Goal: Transaction & Acquisition: Purchase product/service

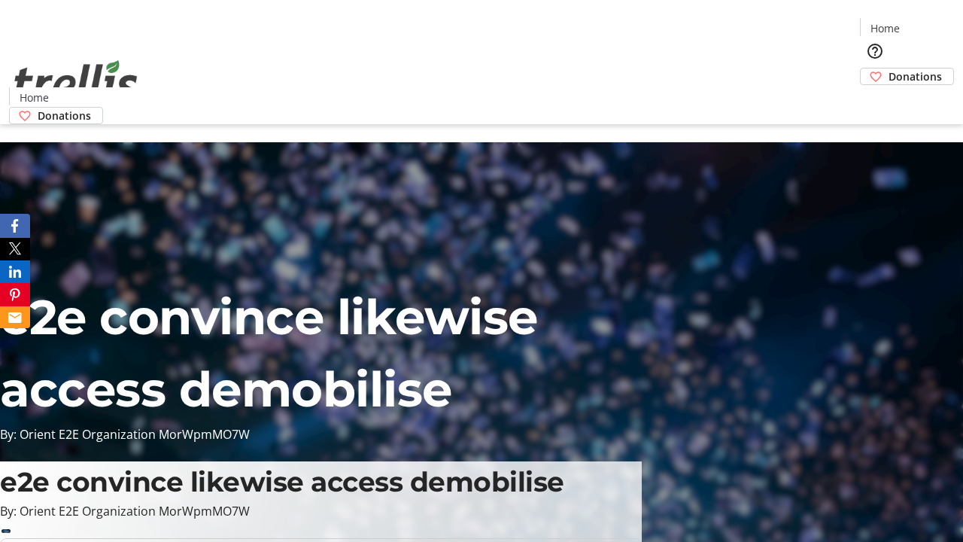
click at [889, 68] on span "Donations" at bounding box center [915, 76] width 53 height 16
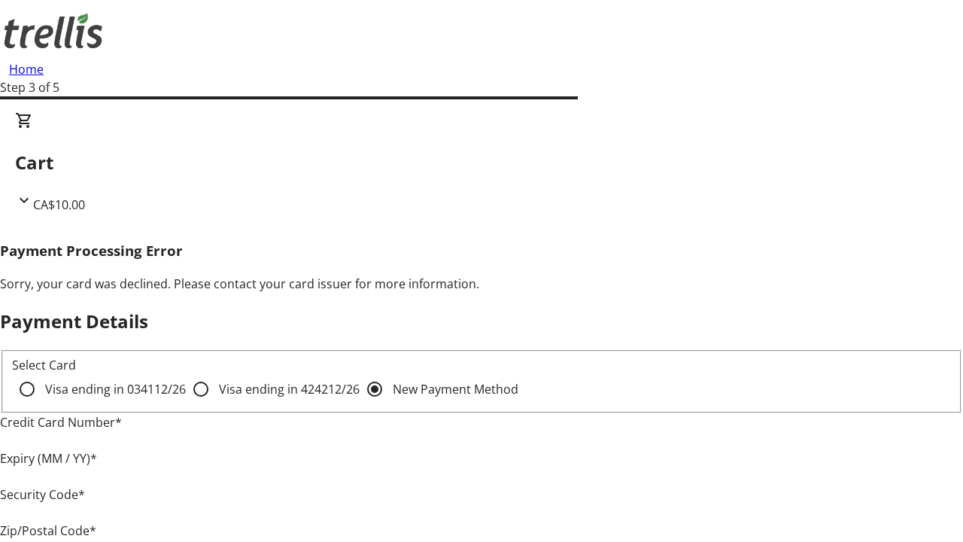
click at [186, 402] on input "Visa ending in 4242 12/26" at bounding box center [201, 389] width 30 height 30
radio input "true"
